Goal: Complete application form

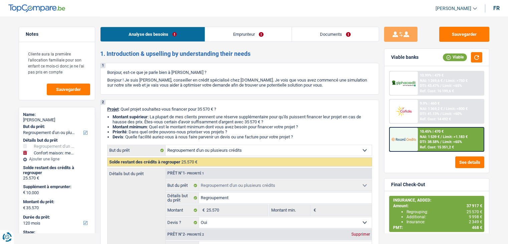
select select "refinancing"
select select "household"
select select "120"
select select "refinancing"
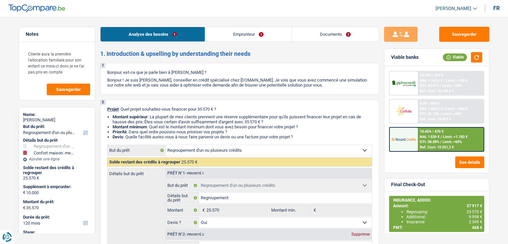
select select "refinancing"
select select "yes"
select select "household"
select select "false"
select select "120"
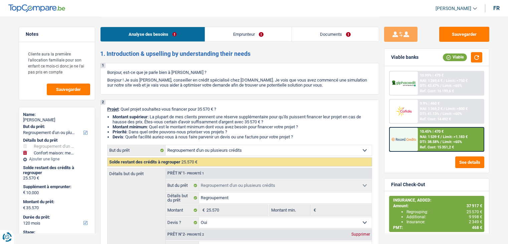
select select "publicEmployee"
select select "mealVouchers"
select select "netSalary"
select select "familyAllowances"
select select "ownerWithMortgage"
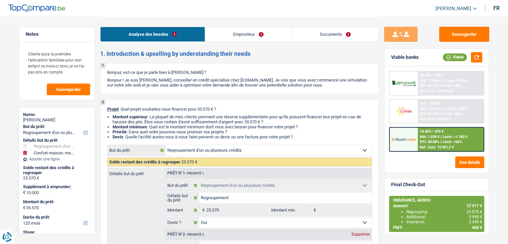
select select "mortgage"
select select "180"
select select "renovationLoan"
select select "120"
select select "carLoan"
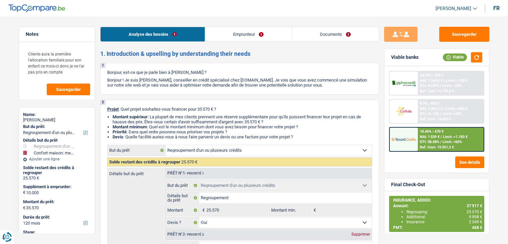
select select "60"
select select "refinancing"
select select "yes"
select select "household"
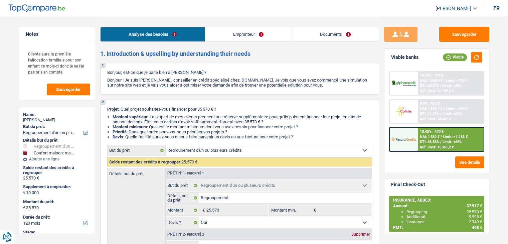
select select "false"
select select "120"
select select "publicEmployee"
select select "mealVouchers"
select select "netSalary"
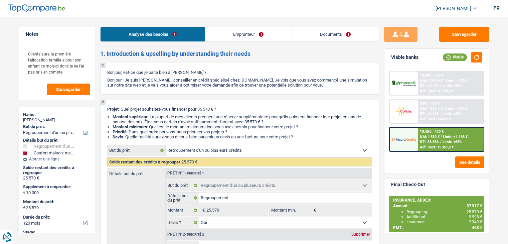
select select "familyAllowances"
drag, startPoint x: 0, startPoint y: 0, endPoint x: 232, endPoint y: 32, distance: 234.5
click at [232, 32] on link "Emprunteur" at bounding box center [248, 34] width 86 height 14
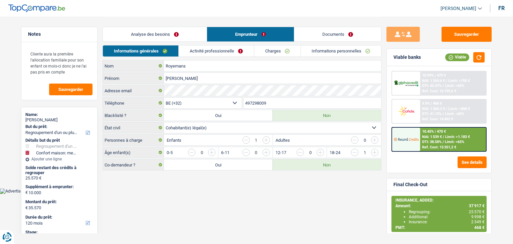
click at [222, 48] on link "Activité professionnelle" at bounding box center [216, 50] width 75 height 11
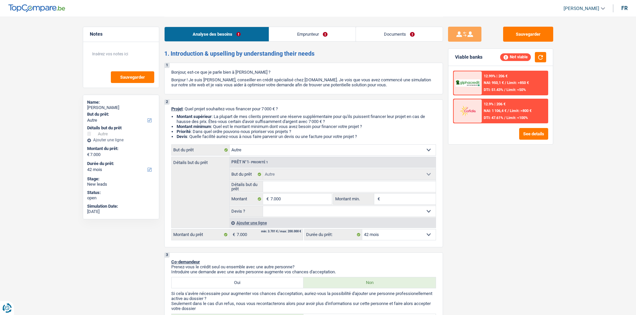
select select "other"
select select "42"
select select "other"
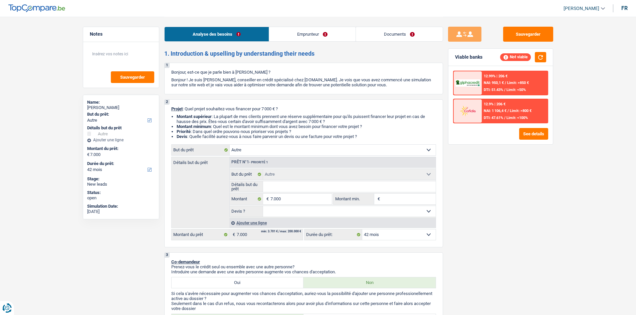
select select "42"
select select "independent"
select select "familyAllowances"
select select "netSalary"
select select "rents"
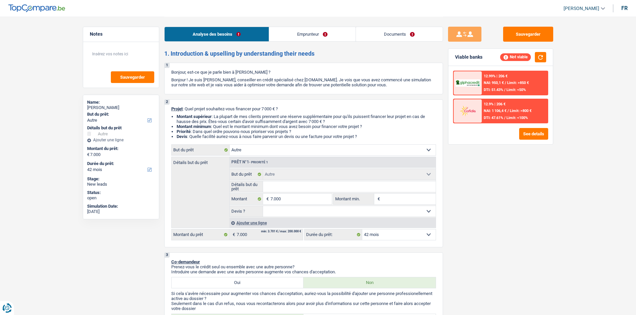
select select "other"
select select "42"
click at [397, 32] on link "Documents" at bounding box center [399, 34] width 87 height 14
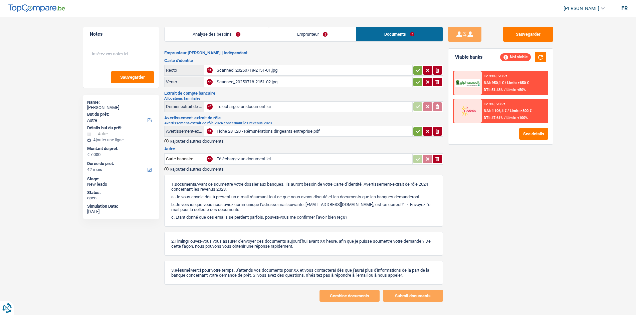
click at [328, 31] on link "Emprunteur" at bounding box center [312, 34] width 87 height 14
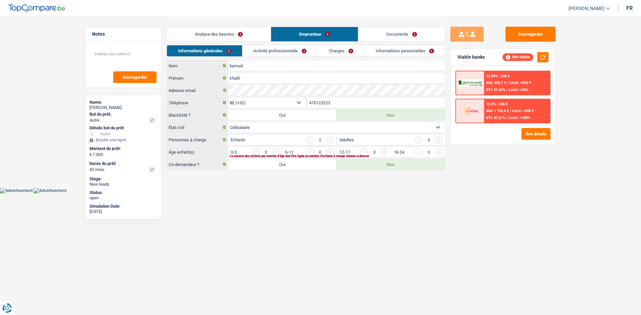
click at [393, 34] on link "Documents" at bounding box center [401, 34] width 87 height 14
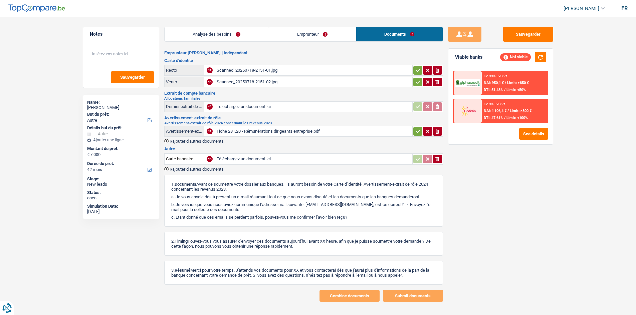
click at [279, 126] on div "Fiche 281.20 - Rémunérations dirigeants entreprise.pdf" at bounding box center [314, 131] width 194 height 10
click at [299, 28] on link "Emprunteur" at bounding box center [312, 34] width 87 height 14
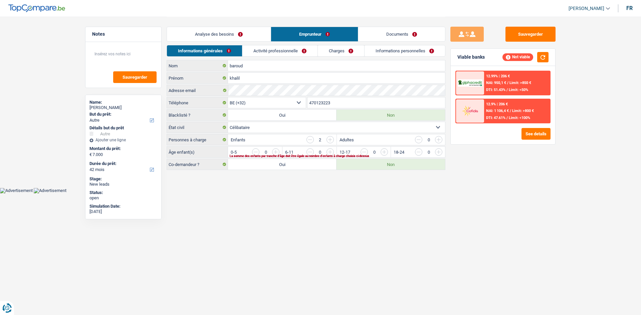
click at [282, 50] on link "Activité professionnelle" at bounding box center [279, 50] width 75 height 11
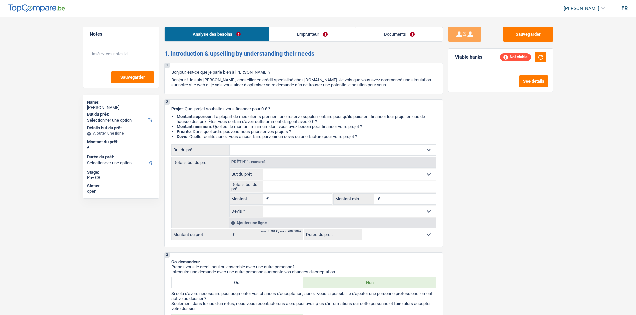
select select "worker"
select select "netSalary"
select select "rentalIncome"
select select "ownerWithMortgage"
select select "mortgage"
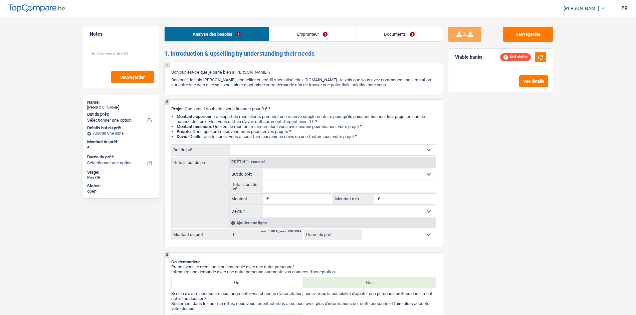
select select "300"
select select "renovationLoan"
select select "84"
drag, startPoint x: 405, startPoint y: 33, endPoint x: 400, endPoint y: 33, distance: 5.0
click at [405, 33] on link "Documents" at bounding box center [399, 34] width 87 height 14
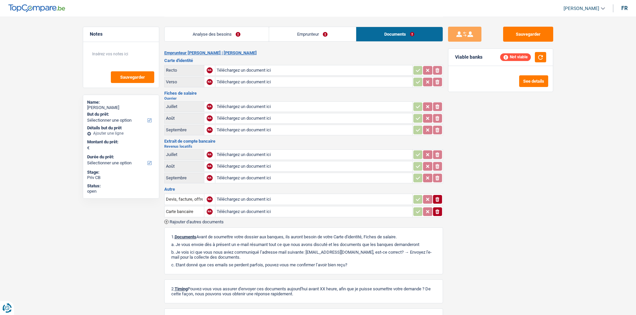
drag, startPoint x: 323, startPoint y: 32, endPoint x: 305, endPoint y: 46, distance: 23.8
click at [323, 32] on link "Emprunteur" at bounding box center [312, 34] width 87 height 14
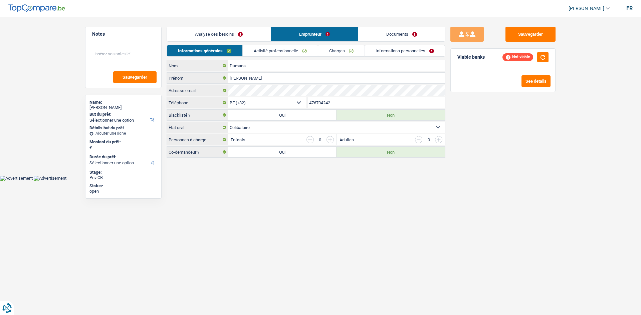
click at [284, 51] on link "Activité professionnelle" at bounding box center [280, 50] width 75 height 11
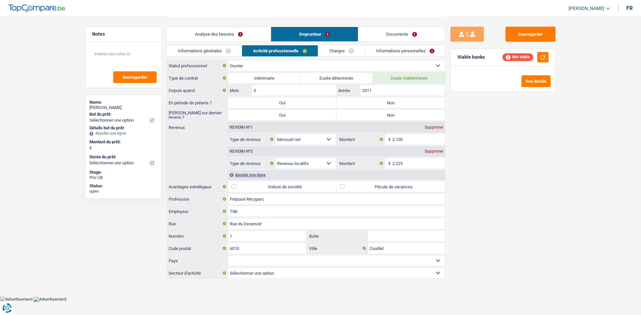
click at [350, 53] on link "Charges" at bounding box center [341, 50] width 46 height 11
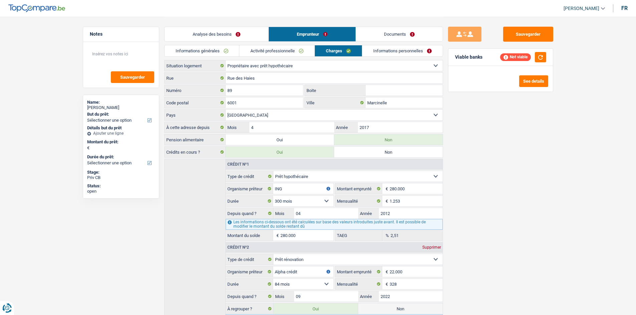
click at [382, 54] on link "Informations personnelles" at bounding box center [402, 50] width 80 height 11
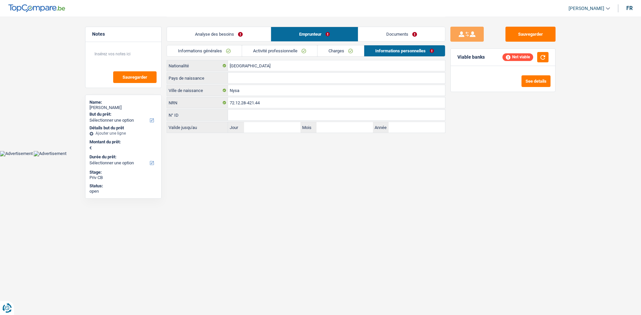
click at [247, 34] on link "Analyse des besoins" at bounding box center [219, 34] width 104 height 14
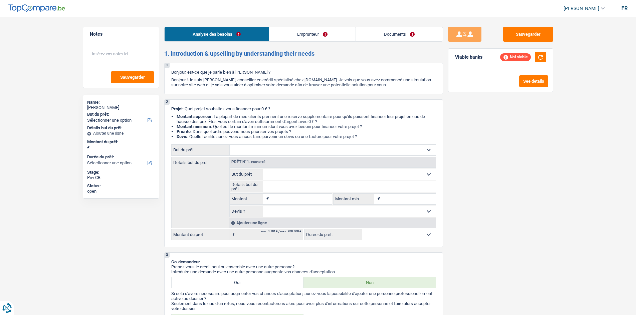
click at [528, 173] on div "Sauvegarder Viable banks Not viable See details" at bounding box center [500, 166] width 115 height 278
